Goal: Task Accomplishment & Management: Use online tool/utility

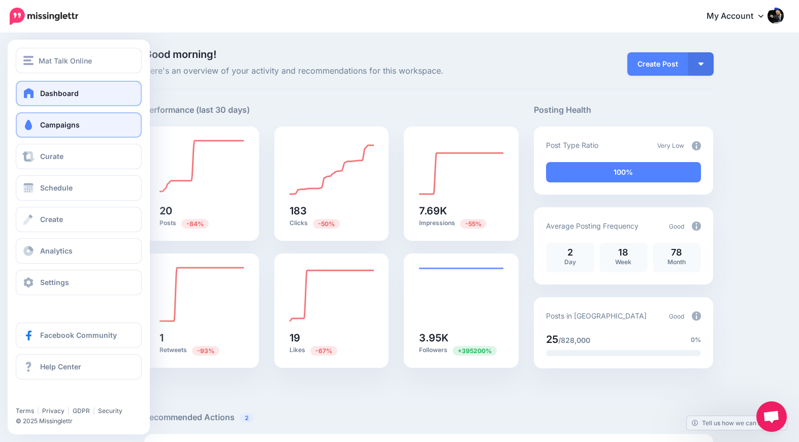
click at [43, 132] on link "Campaigns" at bounding box center [79, 124] width 126 height 25
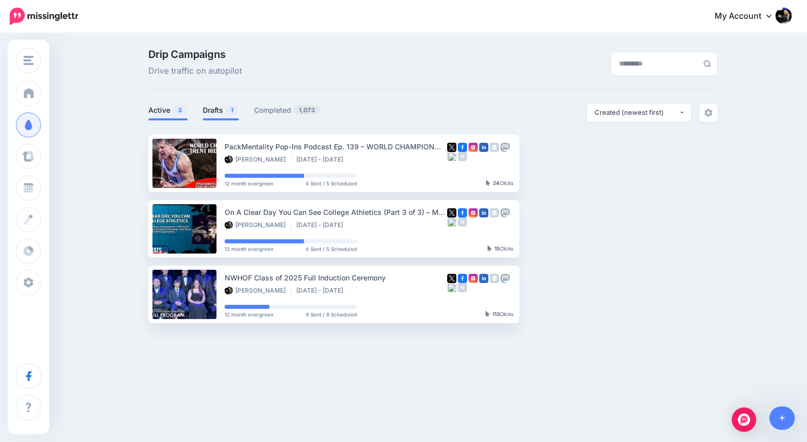
click at [206, 110] on link "Drafts 1" at bounding box center [221, 110] width 36 height 12
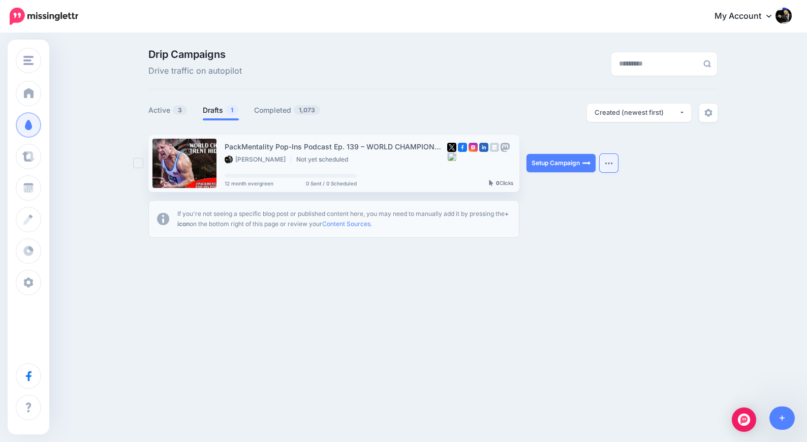
click at [612, 166] on button "button" at bounding box center [609, 163] width 18 height 18
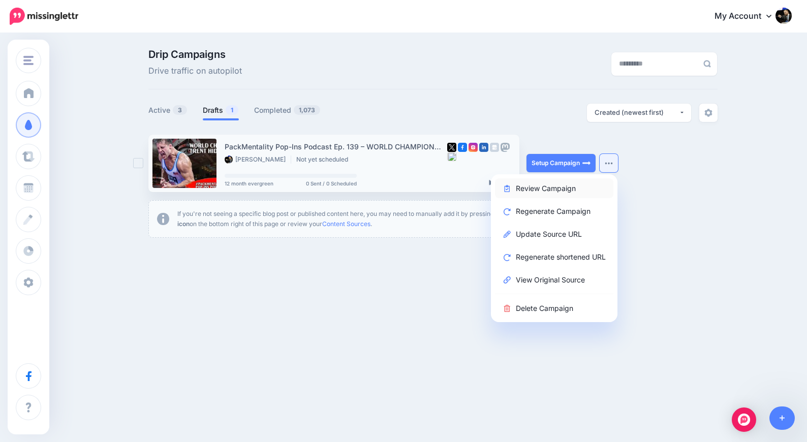
click at [541, 191] on link "Review Campaign" at bounding box center [554, 188] width 118 height 20
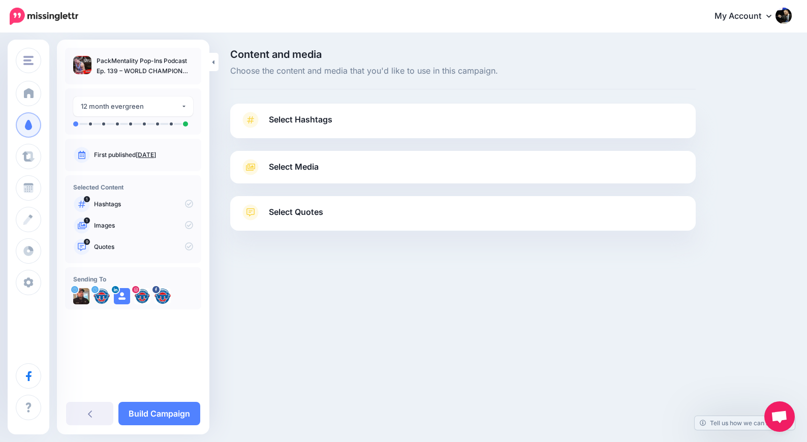
drag, startPoint x: 339, startPoint y: 211, endPoint x: 378, endPoint y: 218, distance: 39.2
click at [339, 211] on link "Select Quotes" at bounding box center [462, 217] width 445 height 26
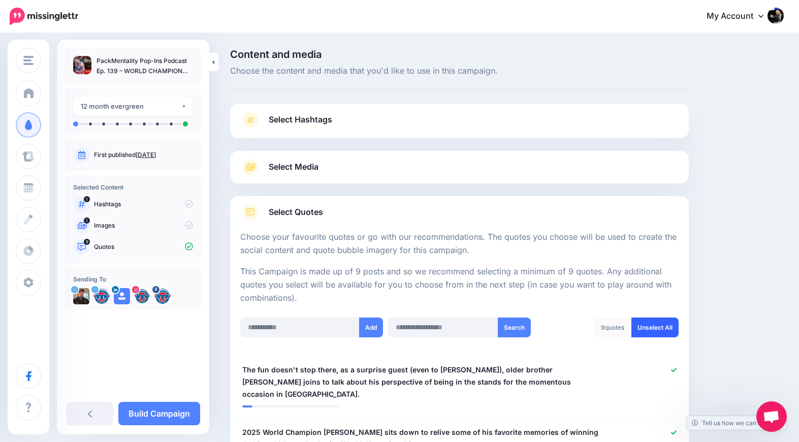
click at [664, 326] on link "Unselect All" at bounding box center [655, 328] width 47 height 20
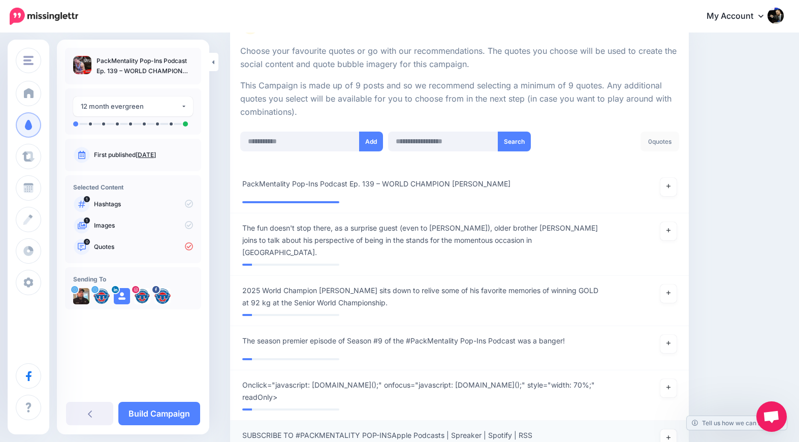
scroll to position [179, 0]
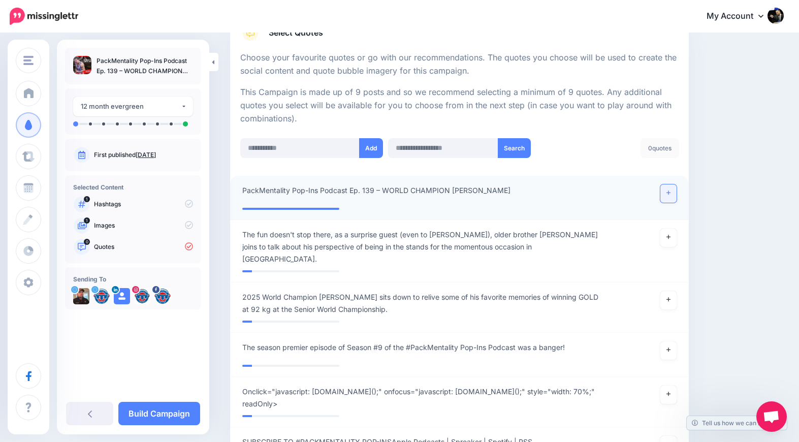
click at [677, 195] on link at bounding box center [669, 193] width 16 height 18
click at [677, 291] on link at bounding box center [669, 300] width 16 height 18
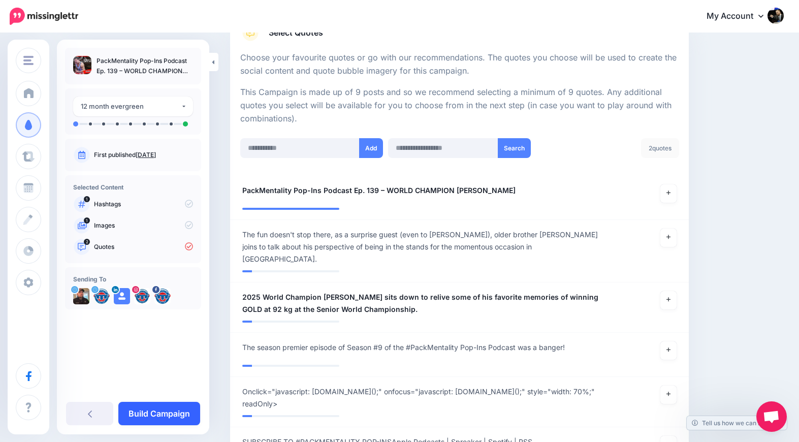
click at [170, 412] on link "Build Campaign" at bounding box center [159, 413] width 82 height 23
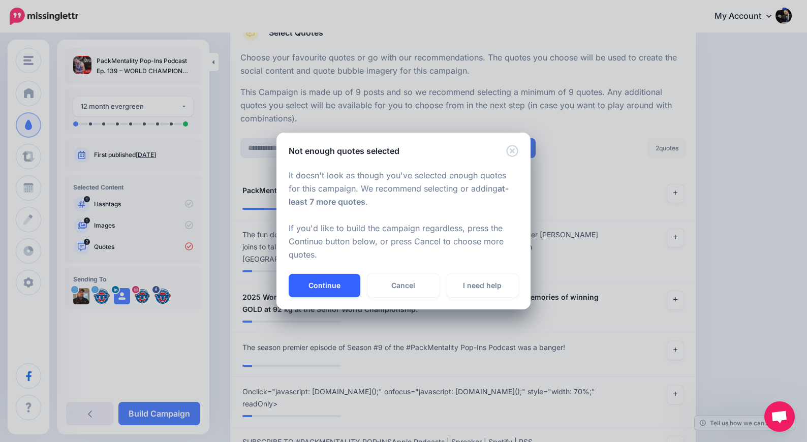
click at [319, 288] on button "Continue" at bounding box center [325, 285] width 72 height 23
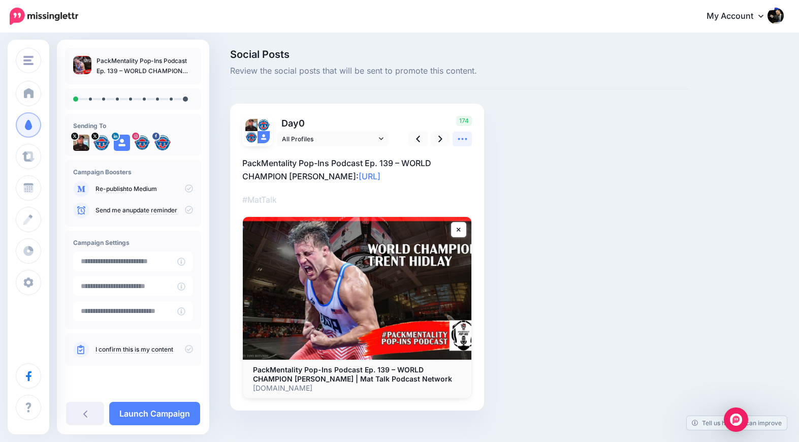
click at [466, 140] on icon at bounding box center [462, 139] width 11 height 11
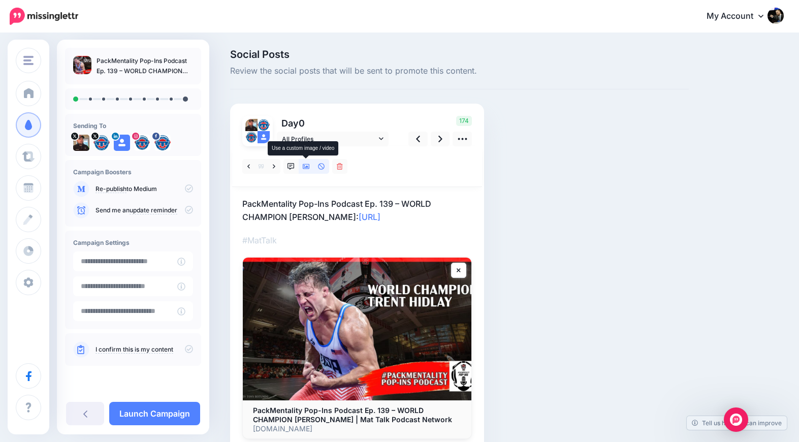
click at [309, 168] on icon at bounding box center [306, 166] width 7 height 5
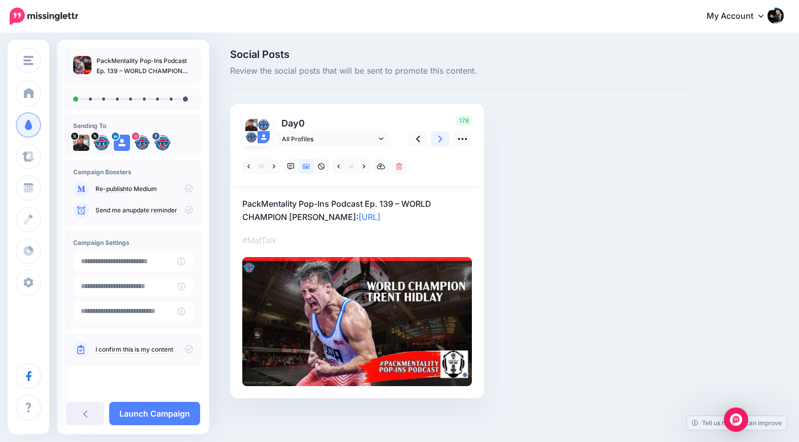
click at [441, 141] on icon at bounding box center [441, 139] width 4 height 11
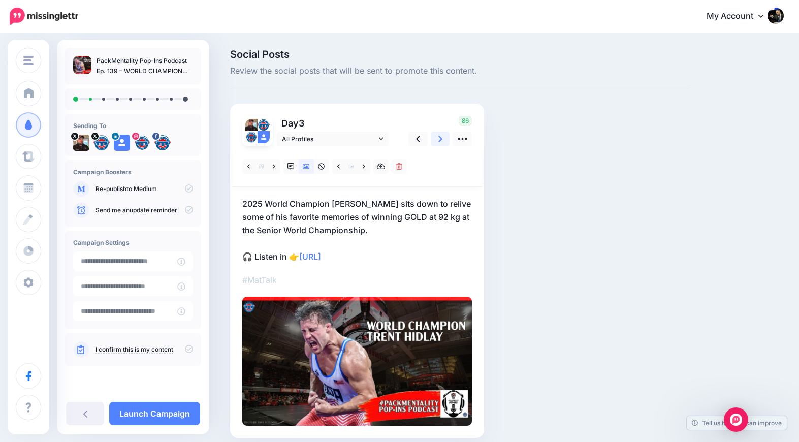
click at [447, 137] on link at bounding box center [440, 139] width 19 height 15
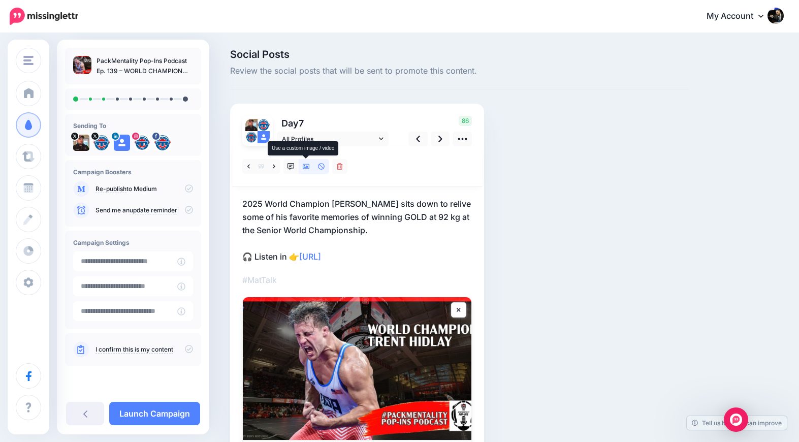
click at [309, 164] on icon at bounding box center [306, 166] width 7 height 5
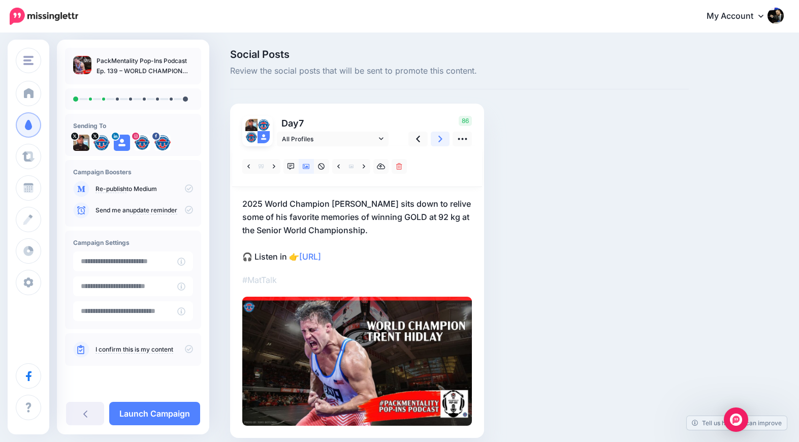
click at [439, 142] on icon at bounding box center [441, 139] width 4 height 11
click at [400, 161] on link at bounding box center [399, 166] width 15 height 15
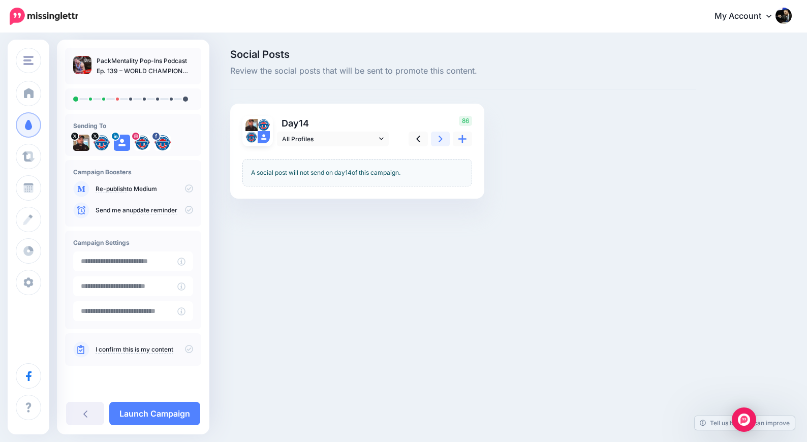
click at [444, 138] on link at bounding box center [440, 139] width 19 height 15
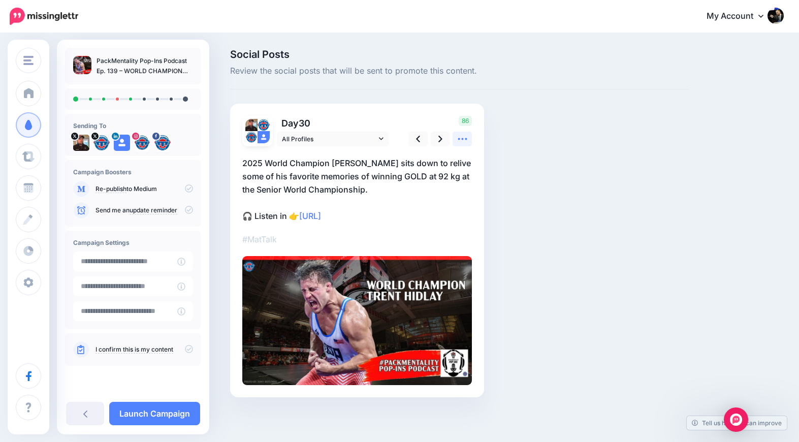
click at [458, 138] on icon at bounding box center [462, 139] width 11 height 11
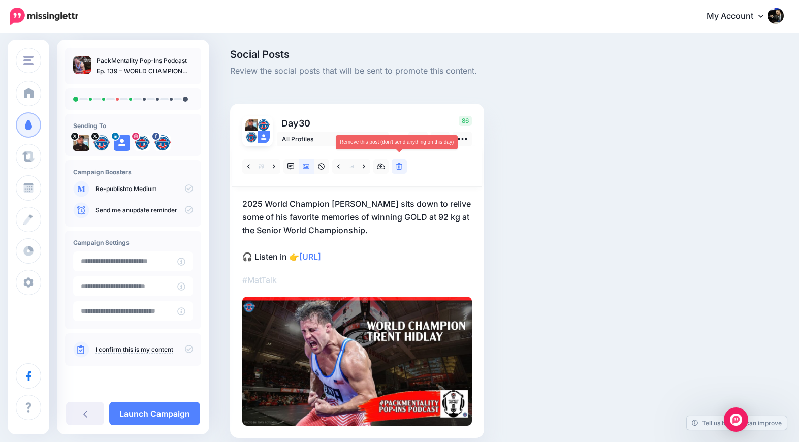
click at [406, 165] on link at bounding box center [399, 166] width 15 height 15
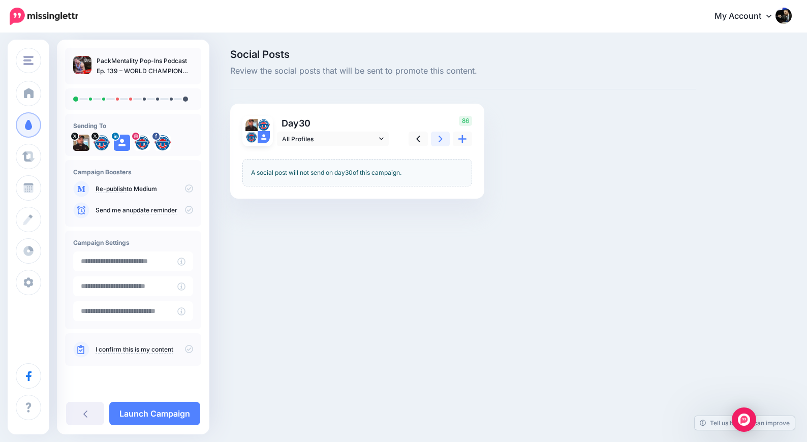
click at [439, 139] on icon at bounding box center [441, 139] width 4 height 11
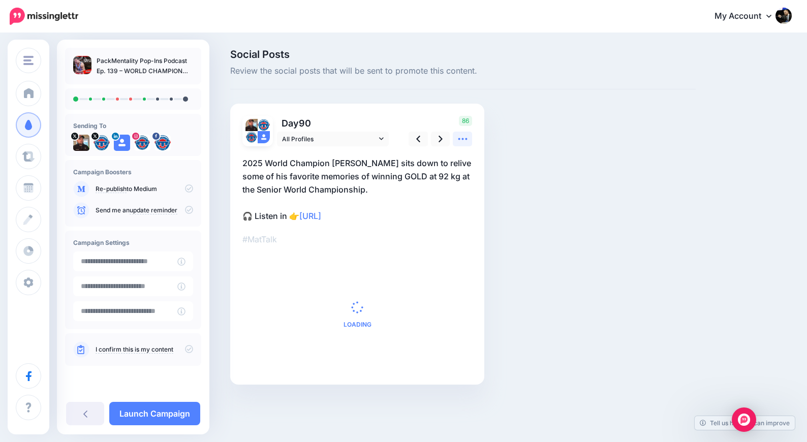
click at [457, 141] on icon at bounding box center [462, 139] width 11 height 11
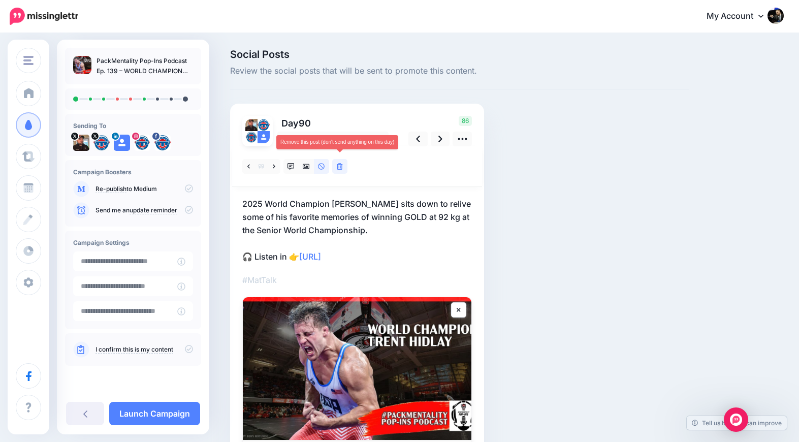
click at [342, 166] on icon at bounding box center [340, 166] width 6 height 7
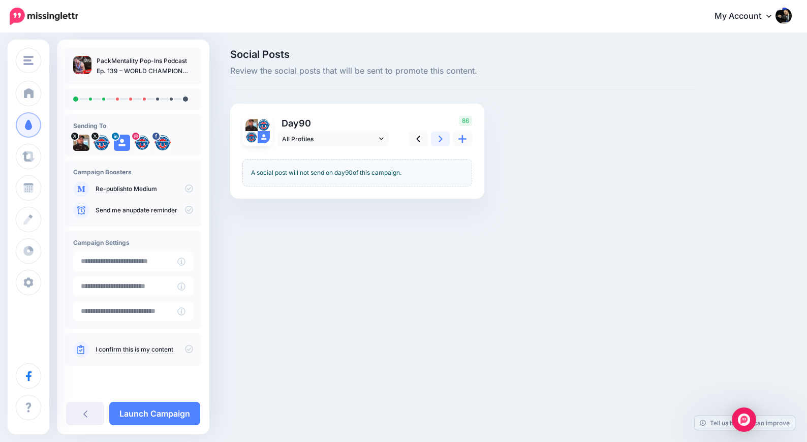
click at [443, 140] on link at bounding box center [440, 139] width 19 height 15
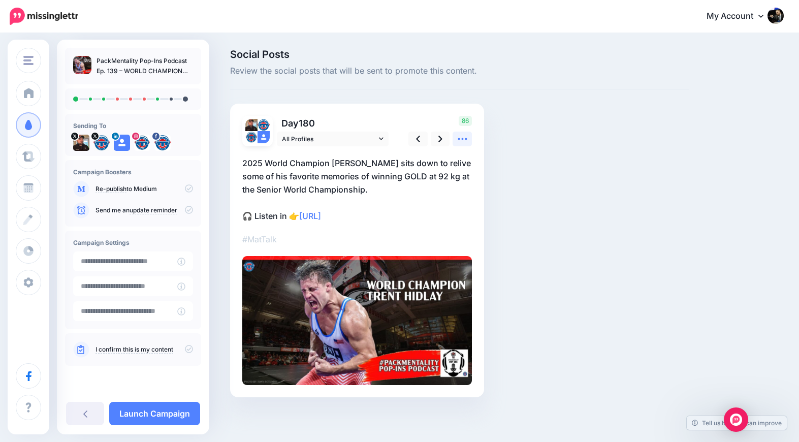
click at [459, 141] on icon at bounding box center [462, 139] width 11 height 11
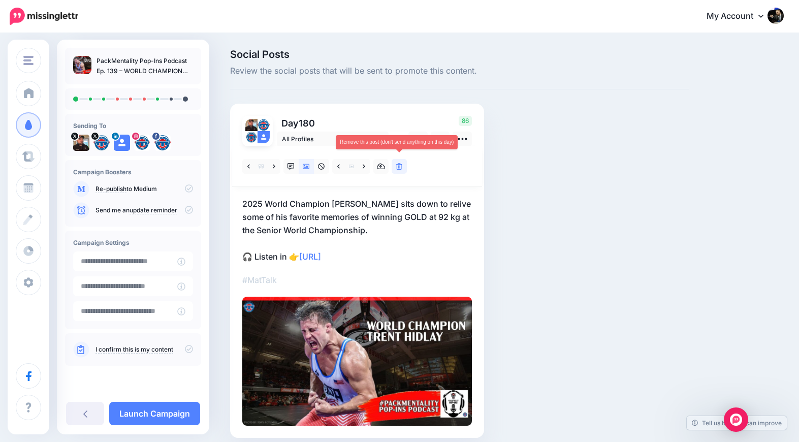
click at [396, 167] on icon at bounding box center [399, 166] width 6 height 7
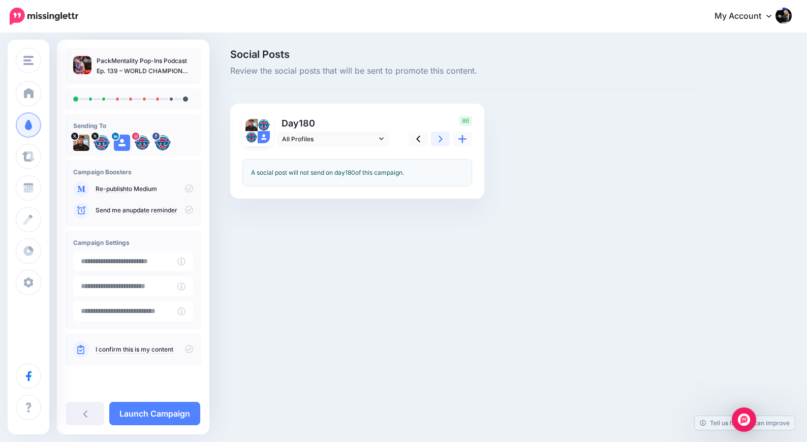
click at [442, 141] on icon at bounding box center [441, 139] width 4 height 11
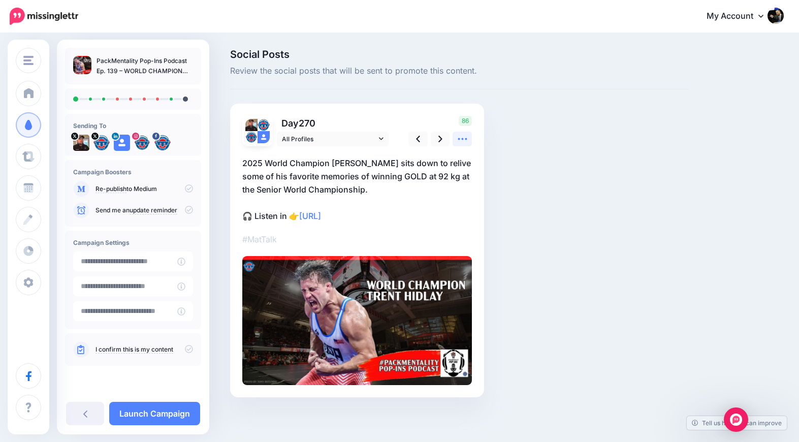
click at [460, 141] on icon at bounding box center [462, 139] width 11 height 11
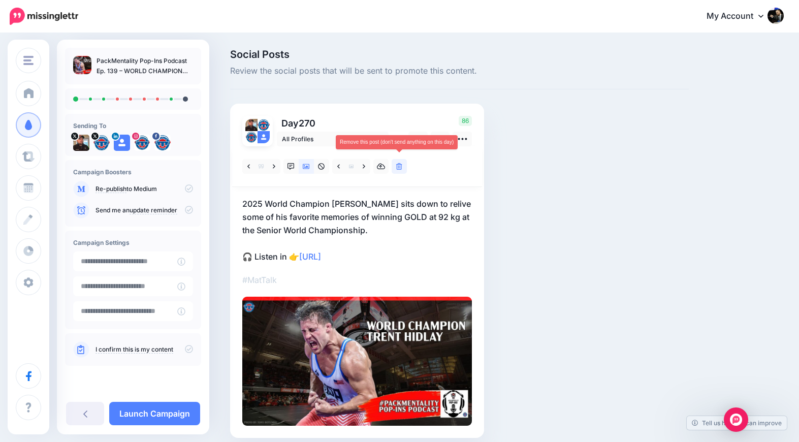
click at [403, 166] on link at bounding box center [399, 166] width 15 height 15
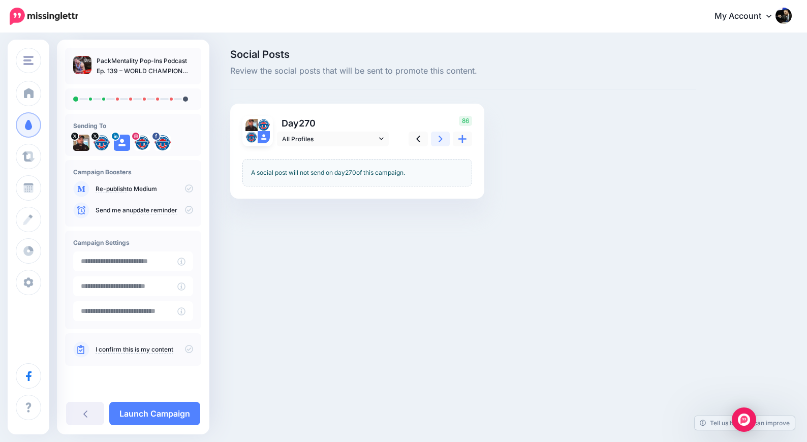
click at [441, 143] on icon at bounding box center [441, 139] width 4 height 11
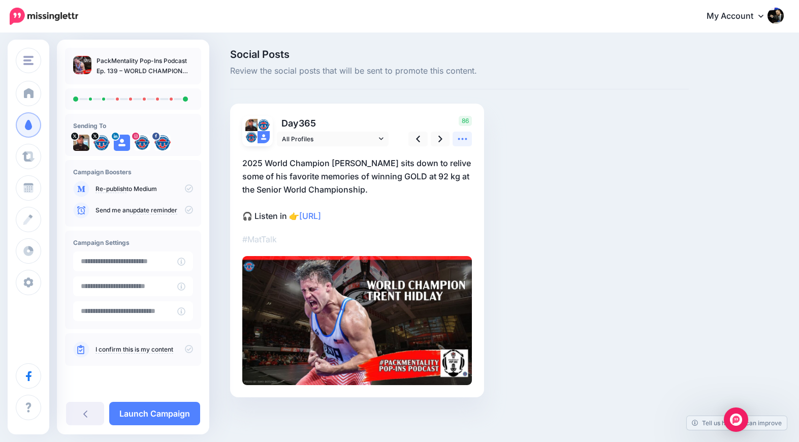
click at [459, 142] on icon at bounding box center [462, 139] width 11 height 11
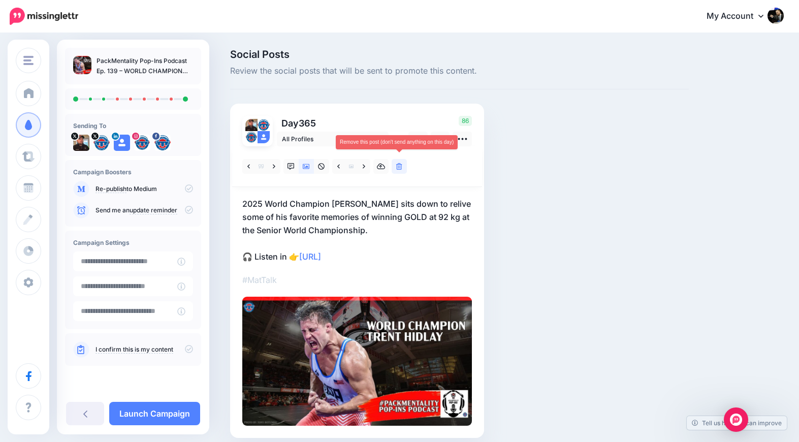
click at [402, 168] on icon at bounding box center [399, 166] width 6 height 7
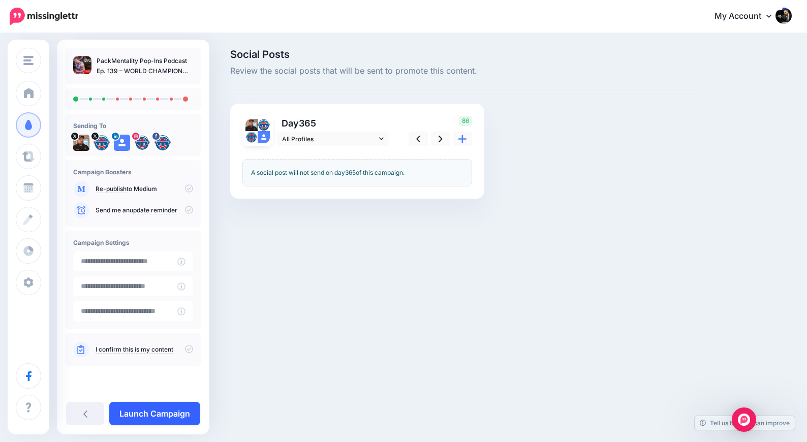
click at [185, 411] on link "Launch Campaign" at bounding box center [154, 413] width 91 height 23
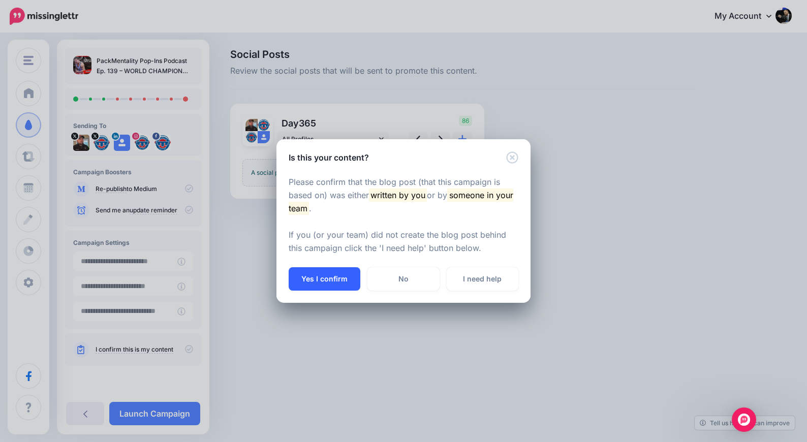
click at [328, 274] on button "Yes I confirm" at bounding box center [325, 278] width 72 height 23
